Goal: Check status: Check status

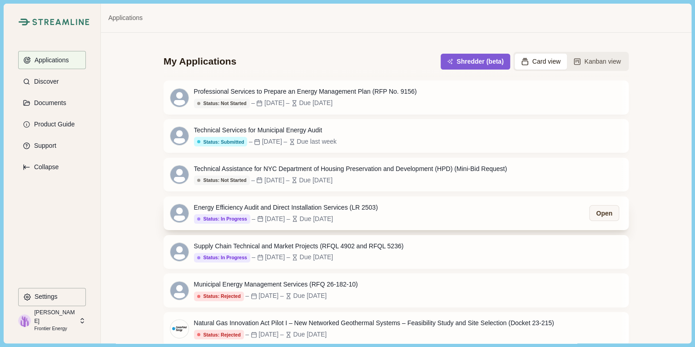
click at [262, 209] on div "Energy Efficiency Audit and Direct Installation Services (LR 2503)" at bounding box center [286, 208] width 184 height 10
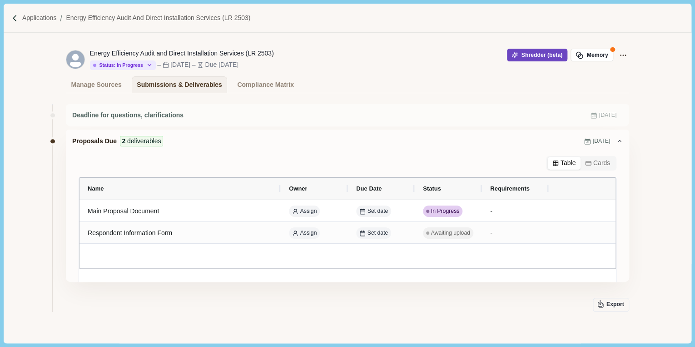
click at [545, 59] on button "Shredder (beta)" at bounding box center [537, 55] width 60 height 13
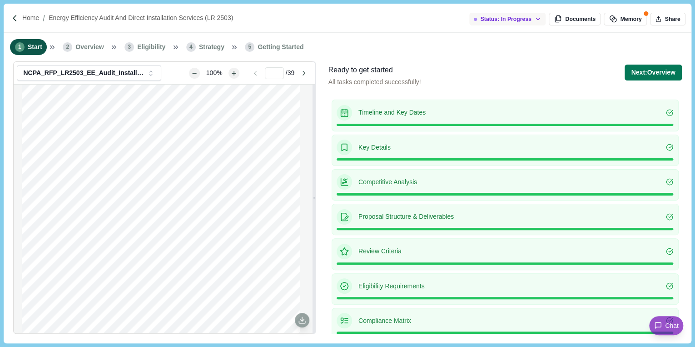
click at [540, 19] on icon "button" at bounding box center [538, 19] width 6 height 6
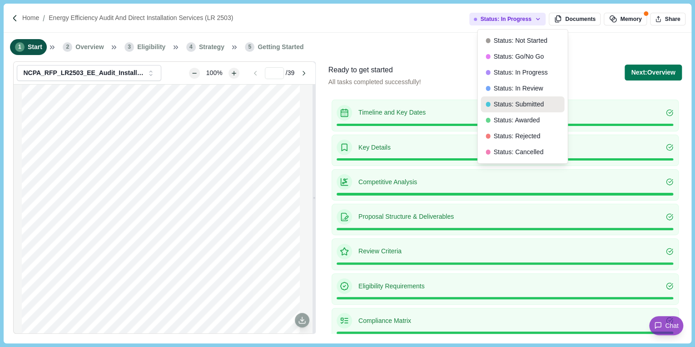
click at [522, 104] on button "Status: Submitted" at bounding box center [523, 104] width 84 height 16
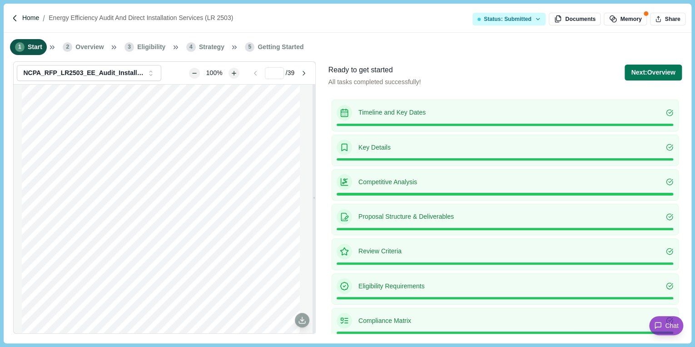
click at [26, 18] on p "Home" at bounding box center [30, 18] width 17 height 10
